Goal: Task Accomplishment & Management: Use online tool/utility

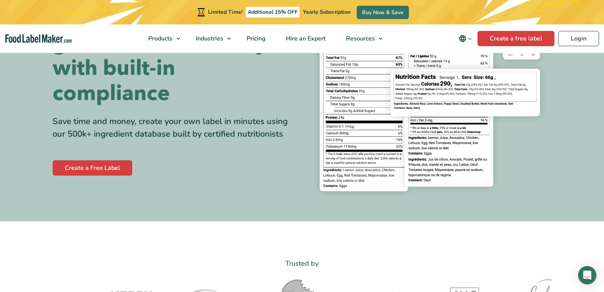
scroll to position [114, 0]
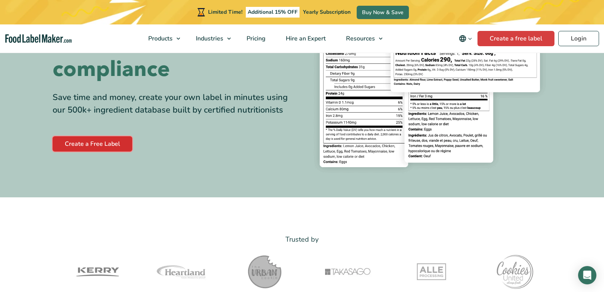
click at [108, 139] on link "Create a Free Label" at bounding box center [93, 143] width 80 height 15
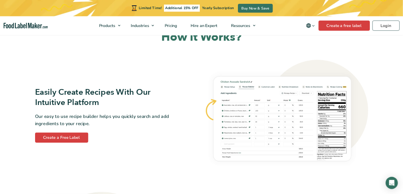
scroll to position [419, 0]
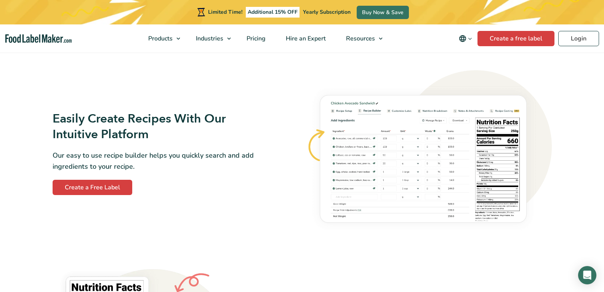
click at [403, 148] on img at bounding box center [429, 152] width 245 height 165
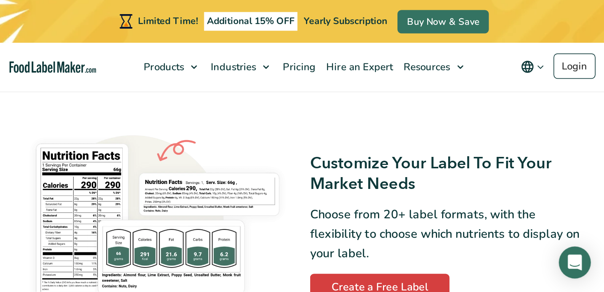
scroll to position [420, 0]
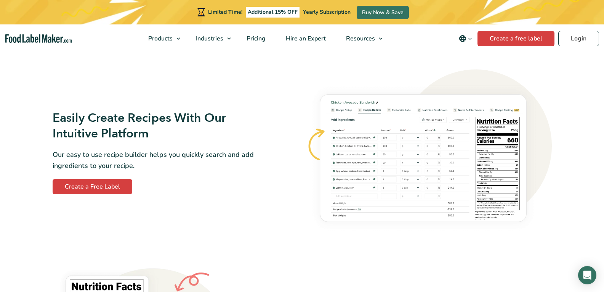
drag, startPoint x: 412, startPoint y: 145, endPoint x: 361, endPoint y: 249, distance: 115.6
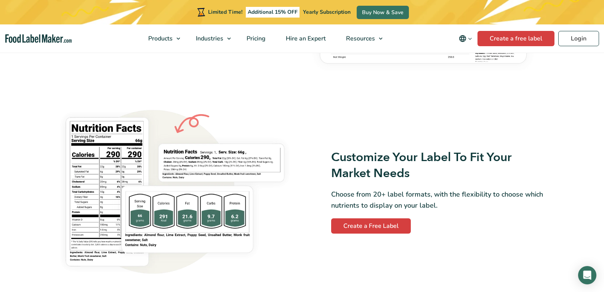
scroll to position [535, 0]
